Goal: Task Accomplishment & Management: Use online tool/utility

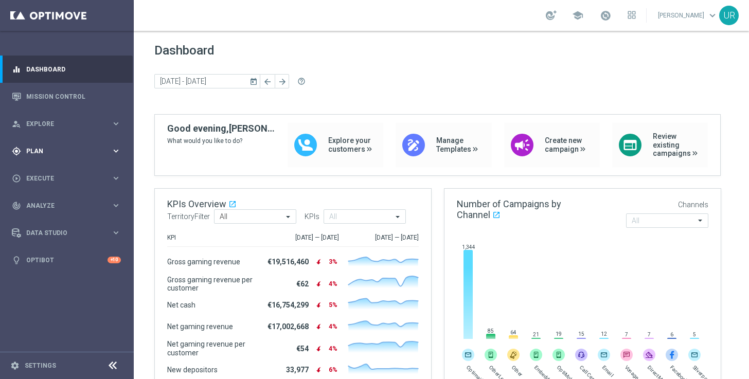
click at [118, 152] on icon "keyboard_arrow_right" at bounding box center [116, 151] width 10 height 10
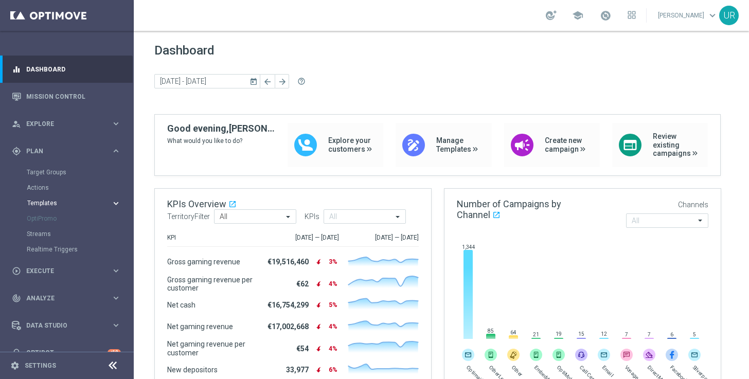
click at [113, 202] on icon "keyboard_arrow_right" at bounding box center [116, 203] width 10 height 10
click at [50, 216] on link "Optimail" at bounding box center [69, 218] width 75 height 8
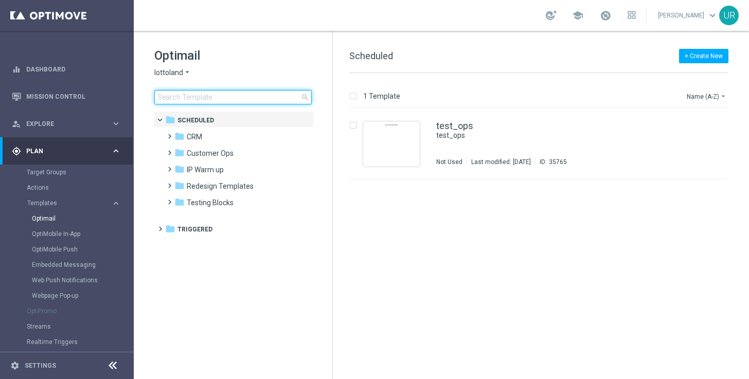
click at [255, 96] on input at bounding box center [232, 97] width 157 height 14
type input "AT__645_ACTIVE_9L_25OFF__NVIP_EMA_AUT_LT"
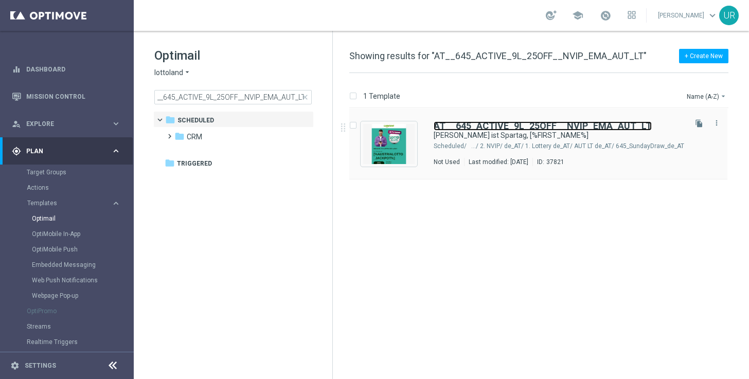
click at [487, 124] on b "AT__645_ACTIVE_9L_25OFF__NVIP_EMA_AUT_LT" at bounding box center [542, 125] width 218 height 11
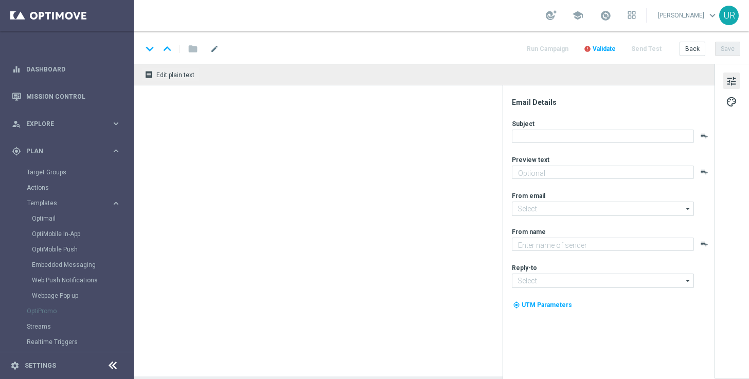
type textarea "25 % [DEMOGRAPHIC_DATA] auf dein LOTTO 6 aus 45."
type input "[EMAIL_ADDRESS][DOMAIN_NAME]"
type textarea "Lottoland"
type input "[EMAIL_ADDRESS][DOMAIN_NAME]"
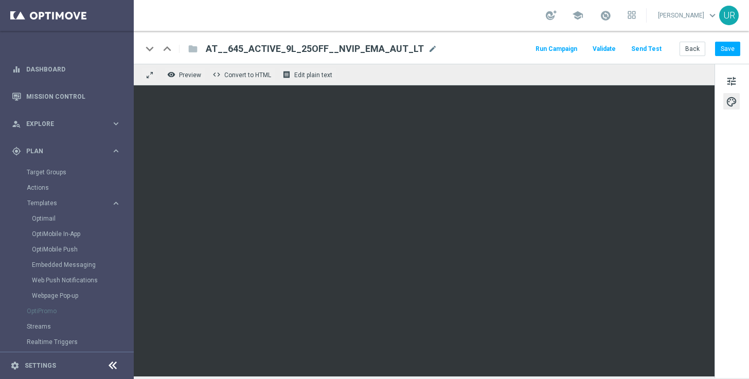
click at [649, 48] on button "Send Test" at bounding box center [645, 49] width 33 height 14
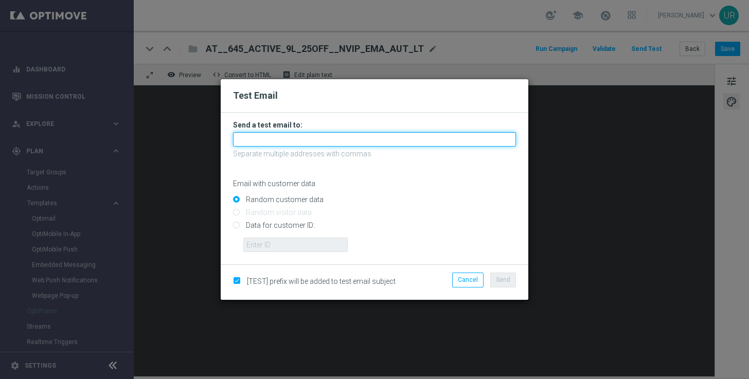
click at [316, 141] on input "text" at bounding box center [374, 139] width 283 height 14
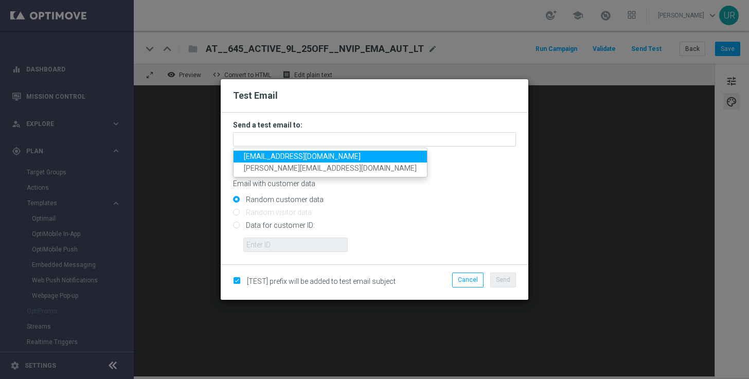
click at [271, 157] on span "[EMAIL_ADDRESS][DOMAIN_NAME]" at bounding box center [302, 156] width 117 height 8
type input "[EMAIL_ADDRESS][DOMAIN_NAME]"
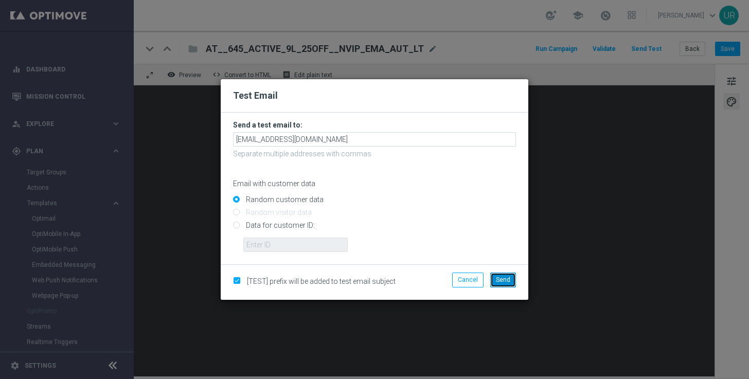
click at [500, 278] on span "Send" at bounding box center [503, 279] width 14 height 7
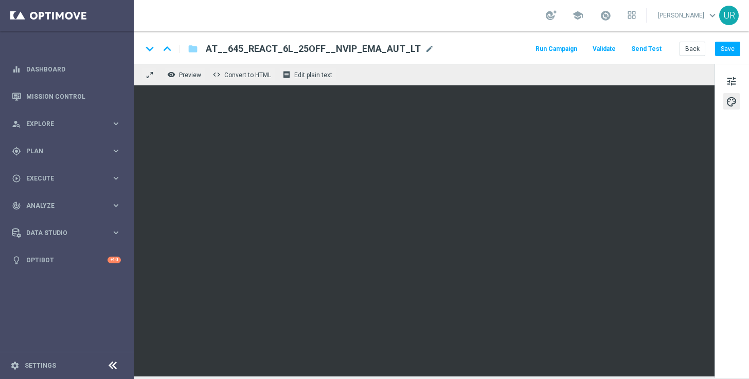
click at [648, 48] on button "Send Test" at bounding box center [645, 49] width 33 height 14
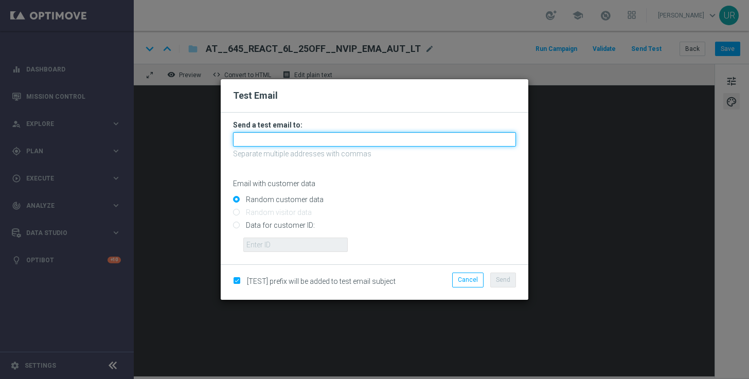
click at [333, 138] on input "text" at bounding box center [374, 139] width 283 height 14
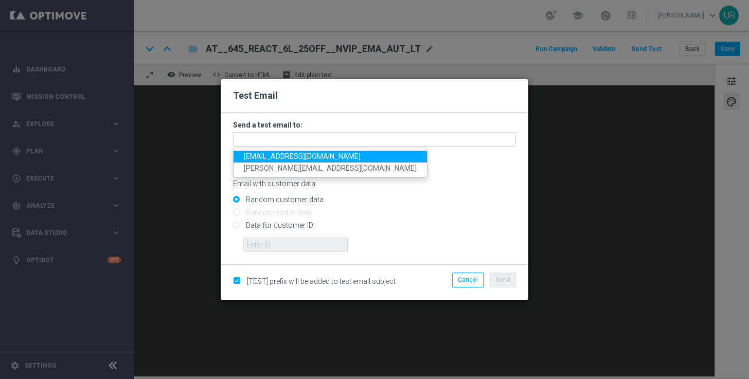
click at [279, 156] on span "[EMAIL_ADDRESS][DOMAIN_NAME]" at bounding box center [302, 156] width 117 height 8
type input "[EMAIL_ADDRESS][DOMAIN_NAME]"
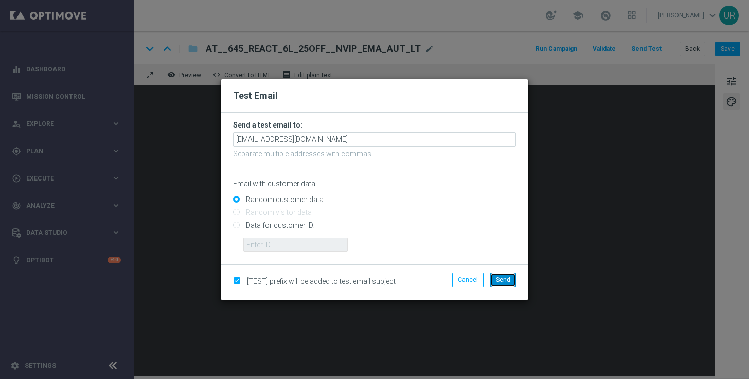
click at [507, 278] on span "Send" at bounding box center [503, 279] width 14 height 7
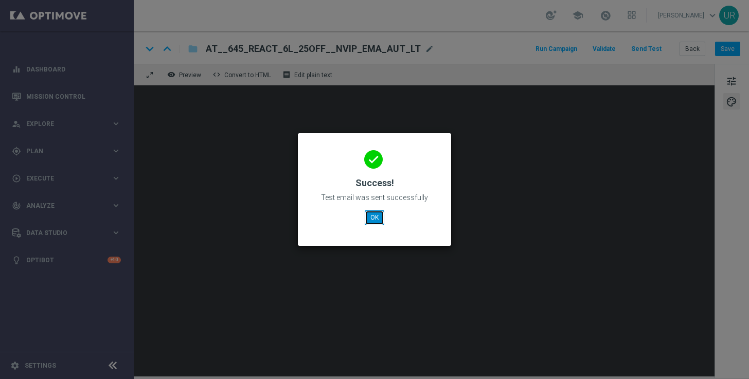
click at [375, 220] on button "OK" at bounding box center [375, 217] width 20 height 14
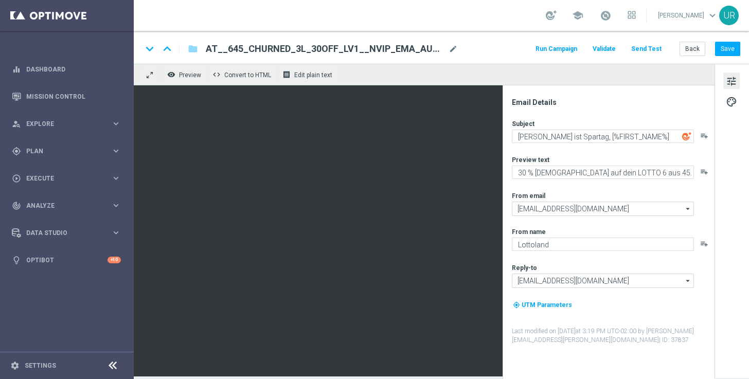
click at [647, 48] on button "Send Test" at bounding box center [645, 49] width 33 height 14
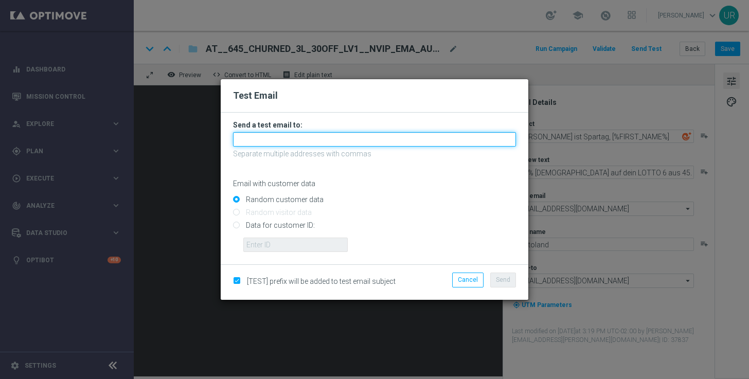
click at [381, 138] on input "text" at bounding box center [374, 139] width 283 height 14
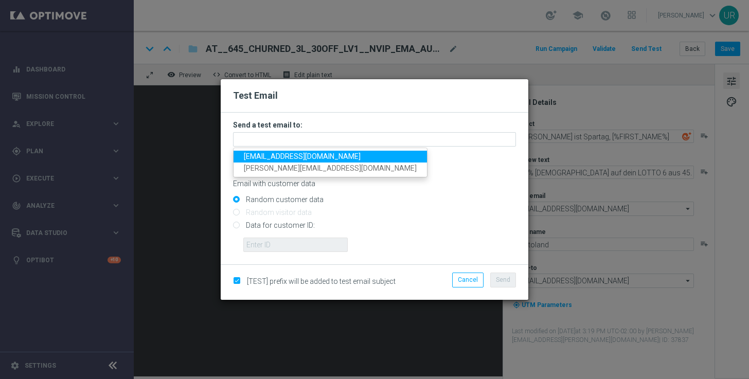
click at [265, 157] on span "[EMAIL_ADDRESS][DOMAIN_NAME]" at bounding box center [302, 156] width 117 height 8
type input "[EMAIL_ADDRESS][DOMAIN_NAME]"
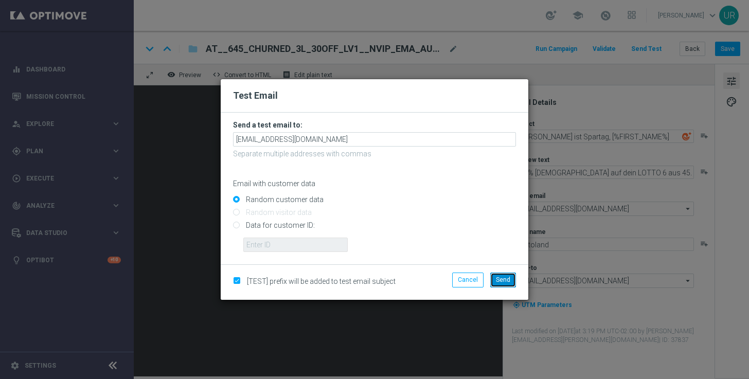
click at [507, 282] on span "Send" at bounding box center [503, 279] width 14 height 7
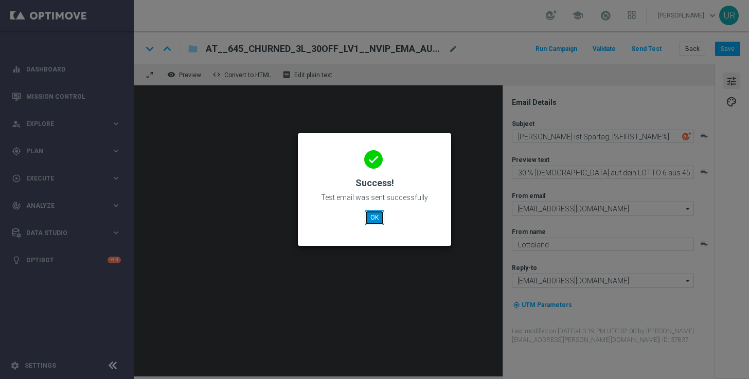
click at [375, 220] on button "OK" at bounding box center [375, 217] width 20 height 14
